Goal: Transaction & Acquisition: Book appointment/travel/reservation

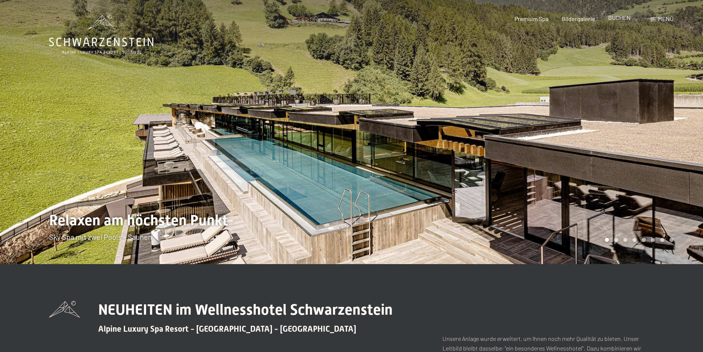
click at [618, 17] on span "BUCHEN" at bounding box center [619, 17] width 23 height 7
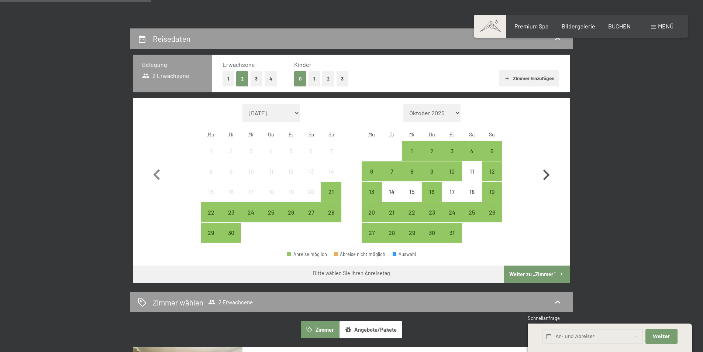
click at [545, 174] on icon "button" at bounding box center [545, 174] width 21 height 21
select select "[DATE]"
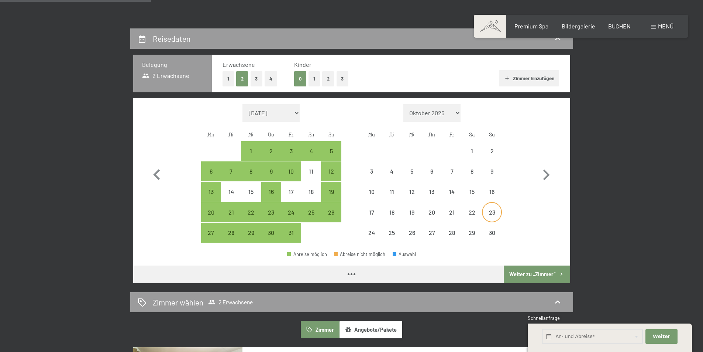
select select "[DATE]"
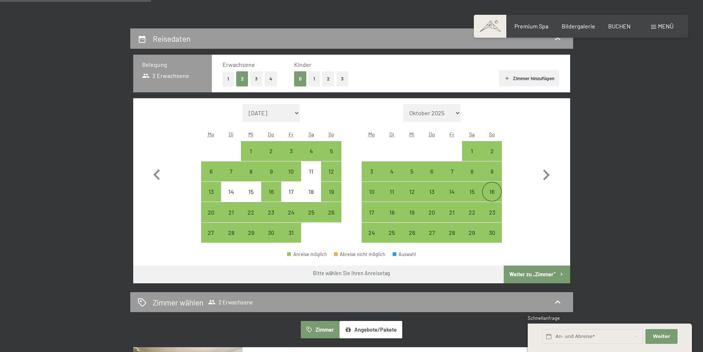
click at [488, 190] on div "16" at bounding box center [492, 198] width 18 height 18
select select "[DATE]"
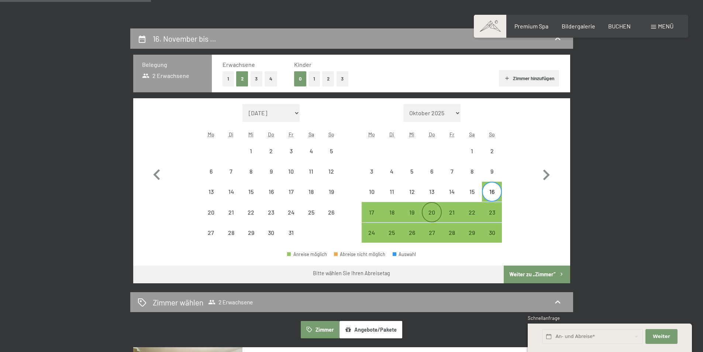
click at [428, 214] on div "20" at bounding box center [431, 218] width 18 height 18
select select "[DATE]"
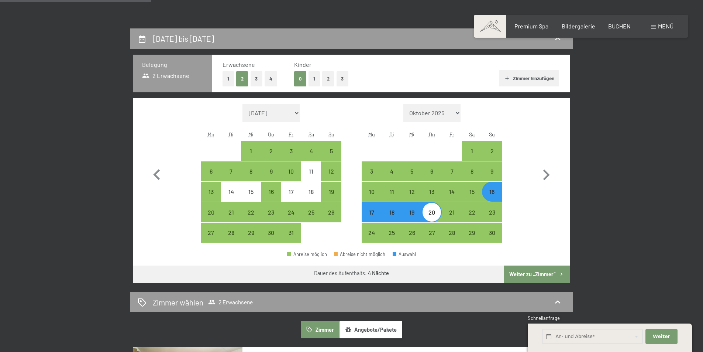
click at [550, 270] on button "Weiter zu „Zimmer“" at bounding box center [537, 274] width 66 height 18
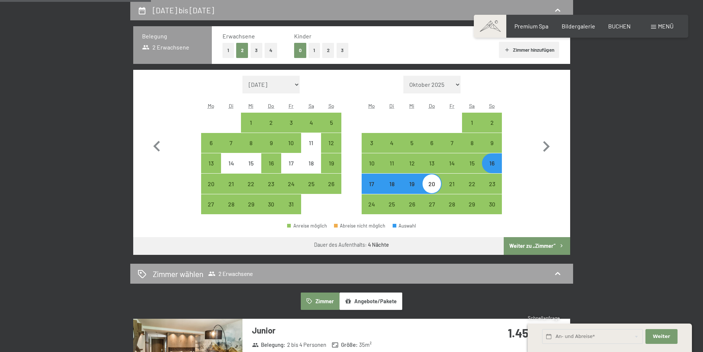
select select "[DATE]"
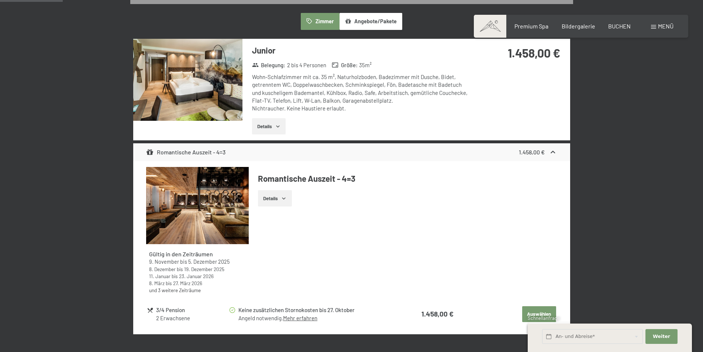
scroll to position [258, 0]
